Goal: Navigation & Orientation: Find specific page/section

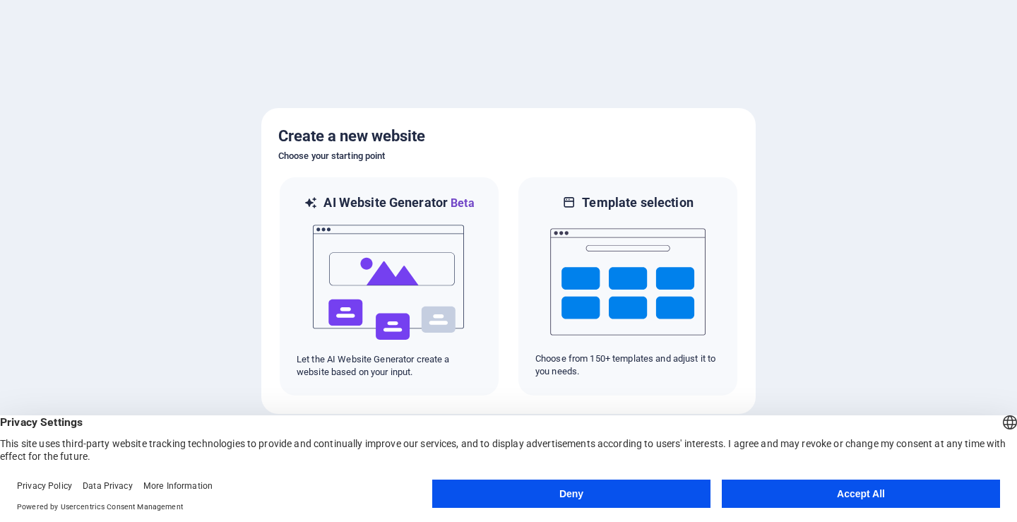
click at [790, 494] on button "Accept All" at bounding box center [861, 494] width 278 height 28
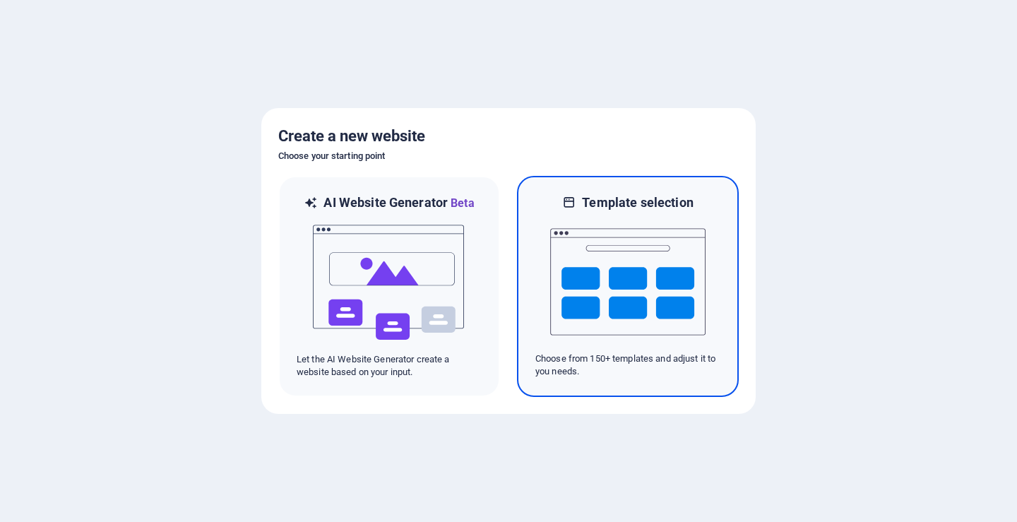
click at [668, 333] on img at bounding box center [627, 281] width 155 height 141
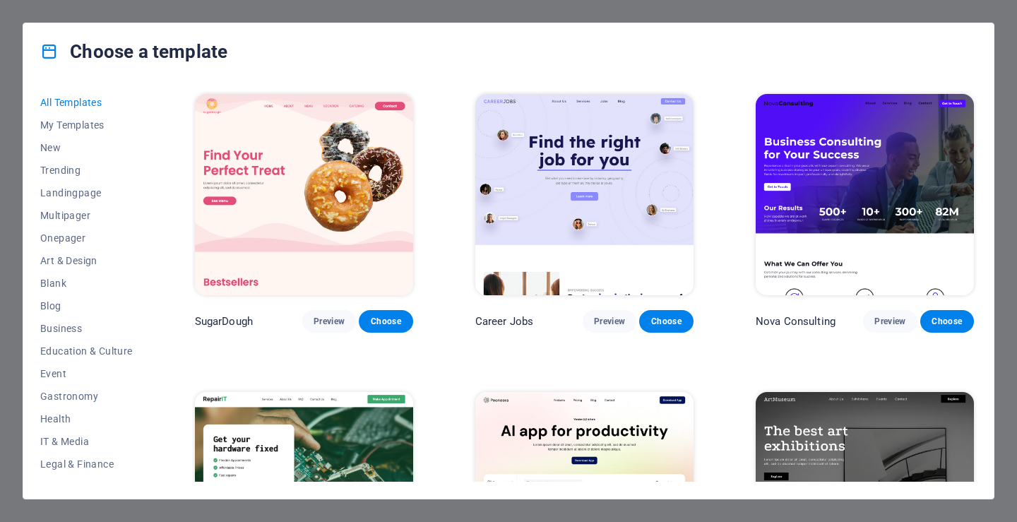
click at [920, 14] on div "Choose a template All Templates My Templates New Trending Landingpage Multipage…" at bounding box center [508, 261] width 1017 height 522
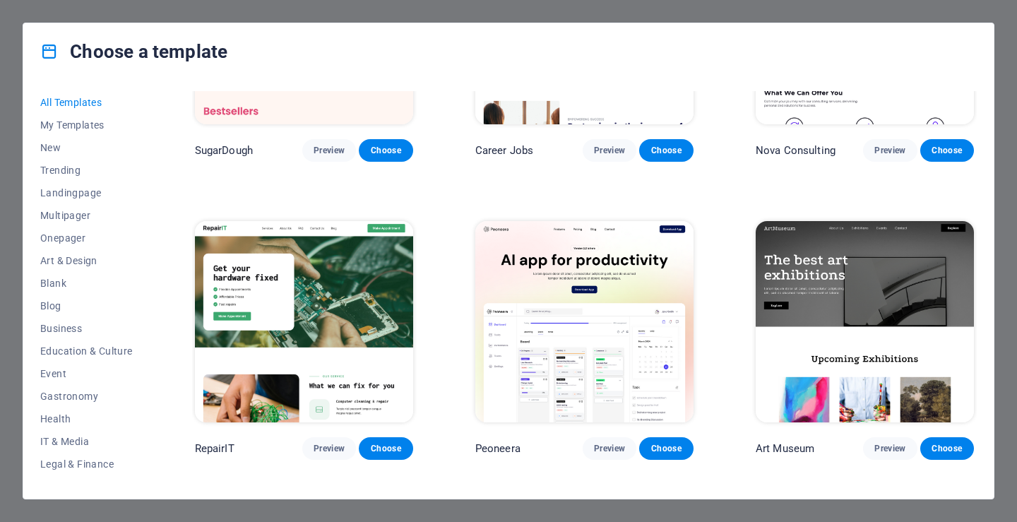
scroll to position [141, 0]
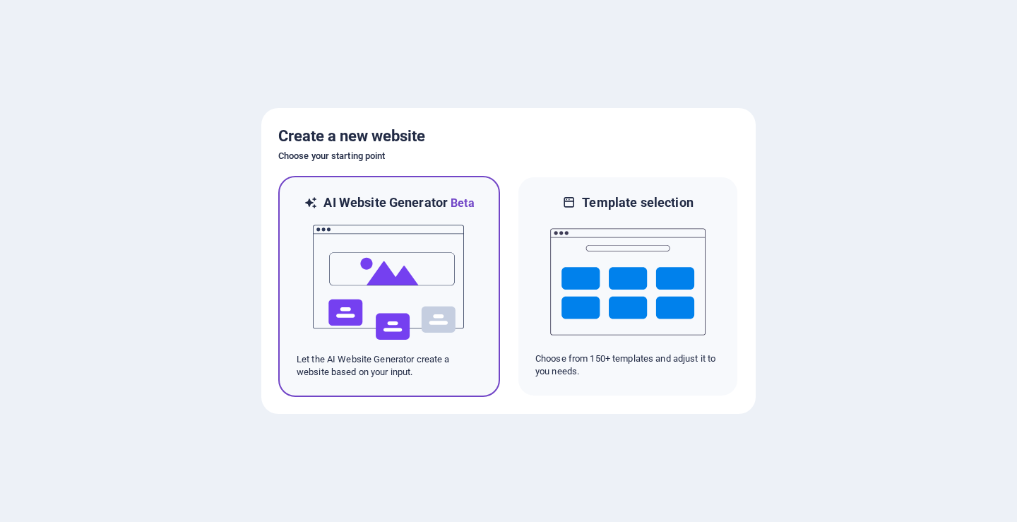
click at [345, 292] on img at bounding box center [388, 282] width 155 height 141
